Goal: Task Accomplishment & Management: Manage account settings

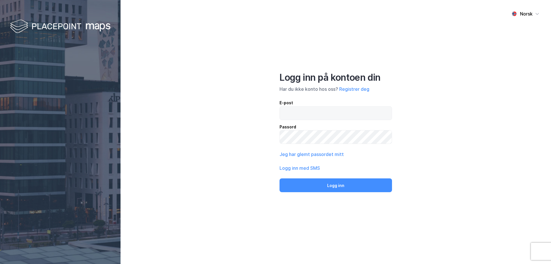
click at [314, 120] on label at bounding box center [335, 113] width 112 height 14
click at [314, 120] on input "email" at bounding box center [336, 112] width 112 height 13
click at [314, 116] on input "email" at bounding box center [336, 112] width 112 height 13
type input "jonas.mossestad@nordea.no"
click at [279, 178] on button "Logg inn" at bounding box center [335, 185] width 112 height 14
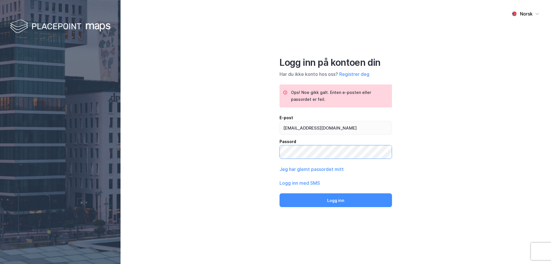
click at [205, 147] on div "Norsk Logg inn på kontoen din Har du ikke konto hos oss? Registrer deg Ops! Noe…" at bounding box center [335, 132] width 430 height 264
click at [279, 193] on button "Logg inn" at bounding box center [335, 200] width 112 height 14
click at [229, 151] on div "Norsk Logg inn på kontoen din Har du ikke konto hos oss? Registrer deg Ops! Noe…" at bounding box center [335, 132] width 430 height 264
click at [279, 193] on button "Logg inn" at bounding box center [335, 200] width 112 height 14
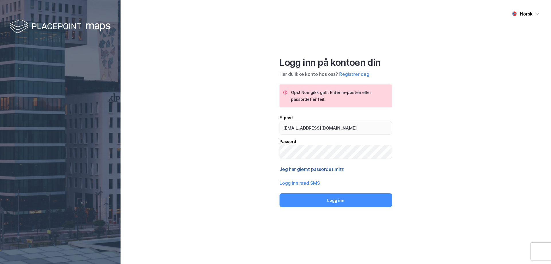
click at [324, 170] on button "Jeg har glemt passordet mitt" at bounding box center [311, 168] width 64 height 7
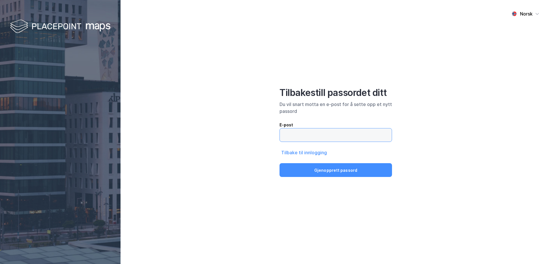
click at [308, 129] on input "email" at bounding box center [336, 134] width 112 height 13
type input "jonas.mossestad@nordea.no"
click at [337, 168] on button "Gjenopprett passord" at bounding box center [335, 170] width 112 height 14
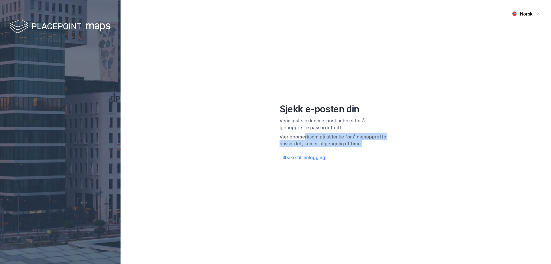
drag, startPoint x: 317, startPoint y: 136, endPoint x: 383, endPoint y: 143, distance: 66.9
click at [383, 143] on div "Vær oppmerksom på at lenke for å gjenopprette passordet, kun er tilgjengelig i …" at bounding box center [335, 140] width 112 height 14
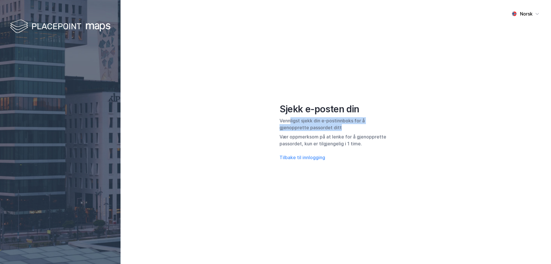
drag, startPoint x: 290, startPoint y: 123, endPoint x: 348, endPoint y: 128, distance: 57.9
click at [348, 128] on div "Vennligst sjekk din e-postinnboks for å gjenopprette passordet ditt" at bounding box center [335, 124] width 112 height 14
